Goal: Information Seeking & Learning: Learn about a topic

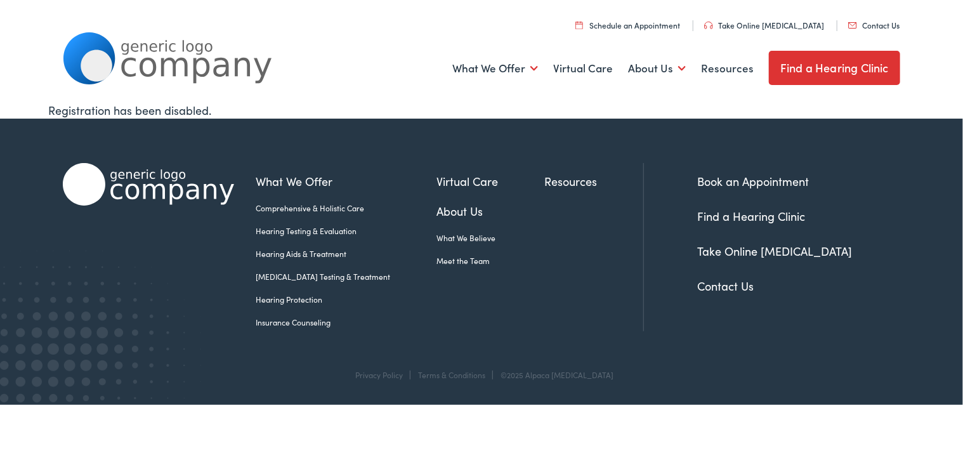
click at [301, 251] on link "Hearing Aids & Treatment" at bounding box center [346, 253] width 181 height 11
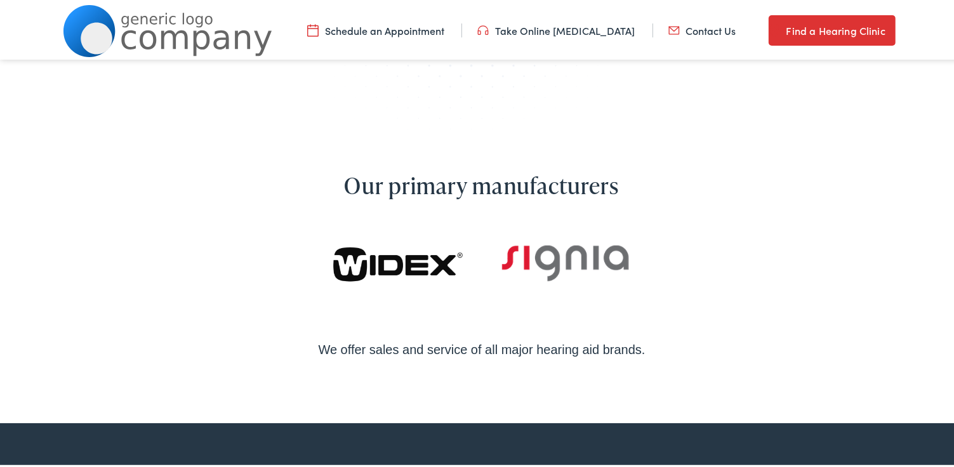
scroll to position [698, 0]
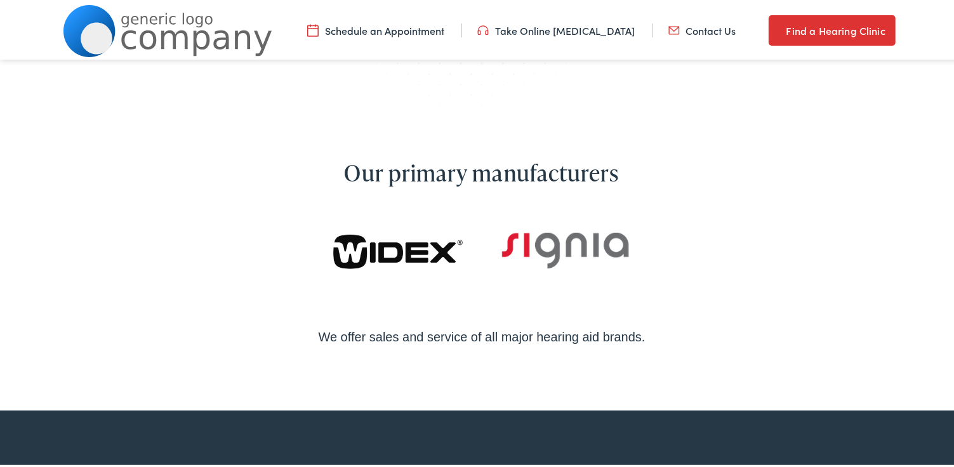
click at [395, 239] on img at bounding box center [397, 250] width 129 height 74
